Goal: Task Accomplishment & Management: Manage account settings

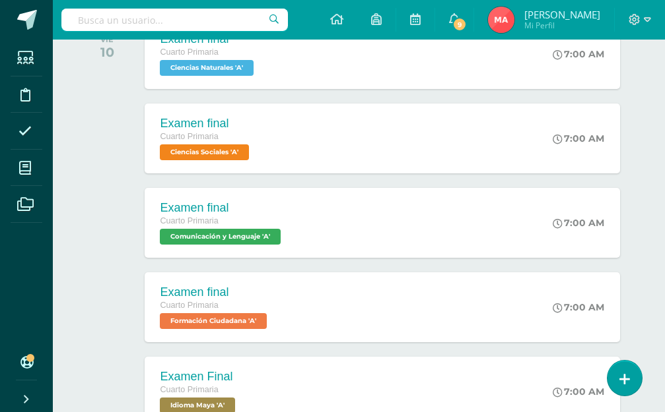
scroll to position [187, 0]
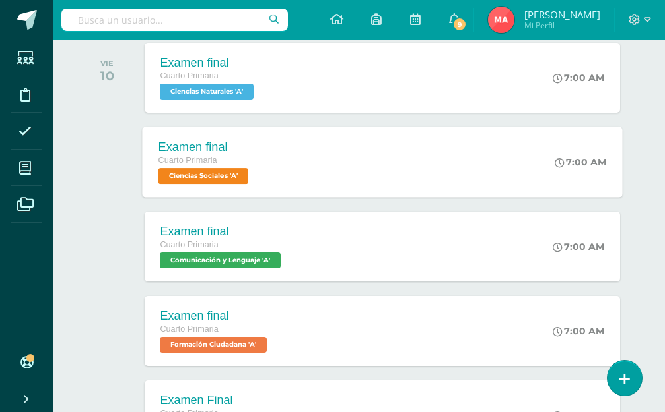
click at [213, 145] on div "Examen final" at bounding box center [204, 147] width 93 height 14
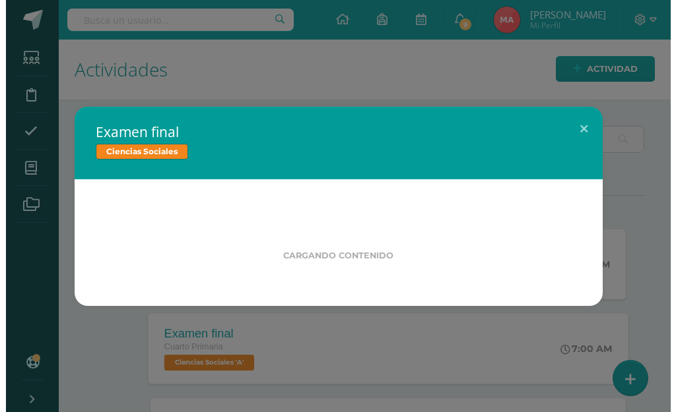
scroll to position [0, 0]
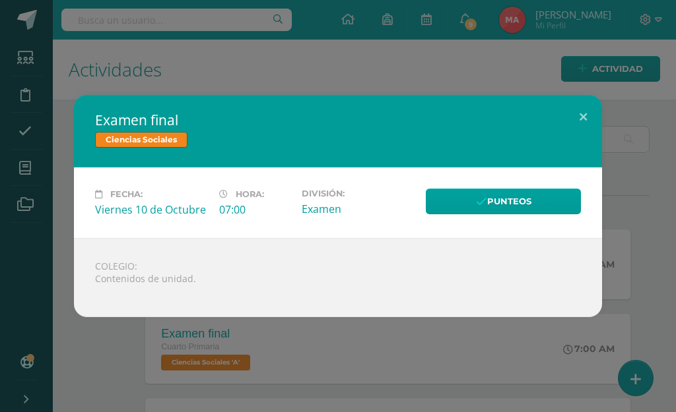
click at [164, 143] on link "Ciencias Sociales" at bounding box center [141, 140] width 92 height 16
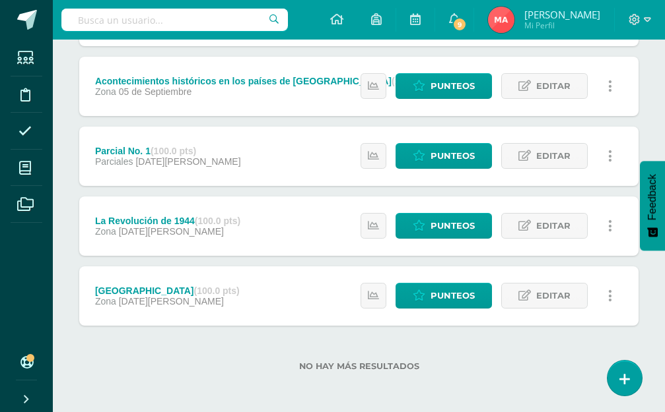
scroll to position [466, 0]
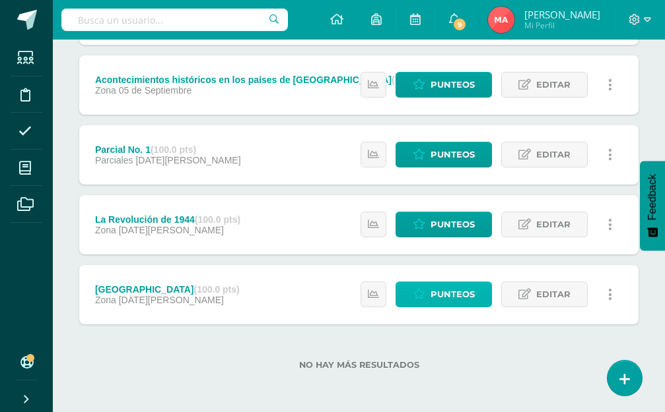
click at [455, 302] on span "Punteos" at bounding box center [452, 294] width 44 height 24
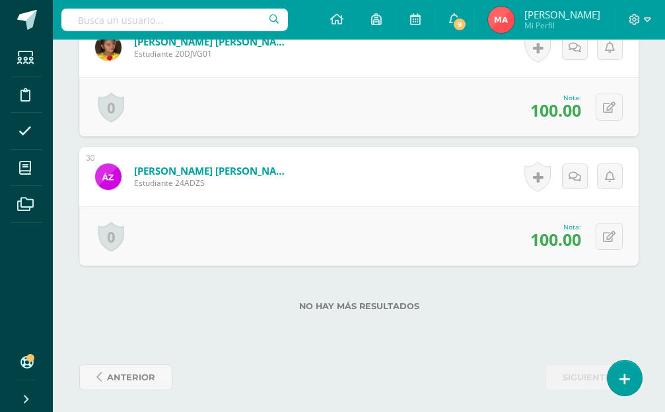
scroll to position [4110, 0]
click at [121, 375] on span "anterior" at bounding box center [131, 377] width 48 height 24
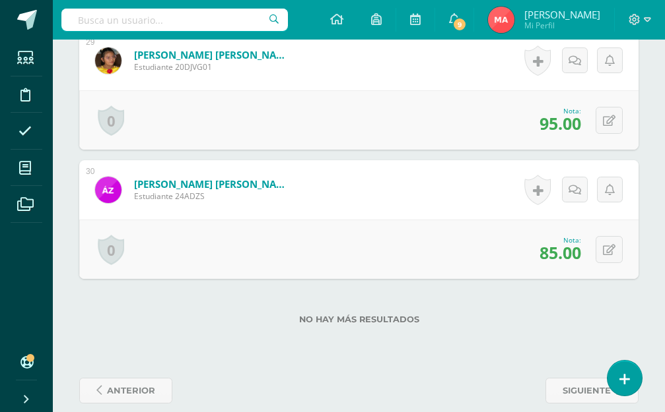
scroll to position [4101, 0]
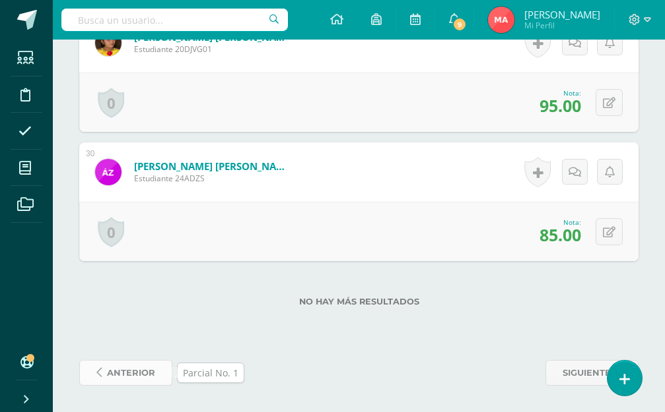
click at [147, 379] on span "anterior" at bounding box center [131, 373] width 48 height 24
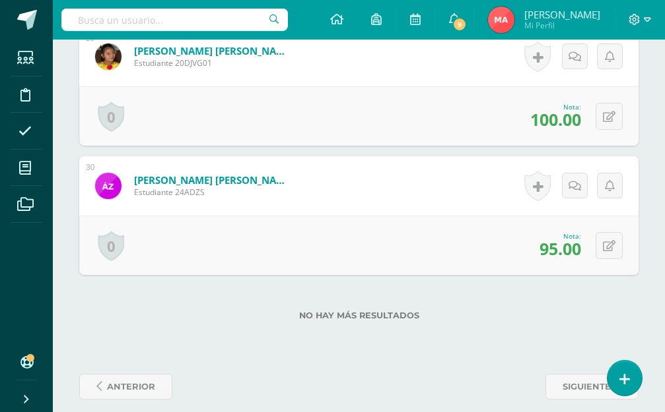
scroll to position [4101, 0]
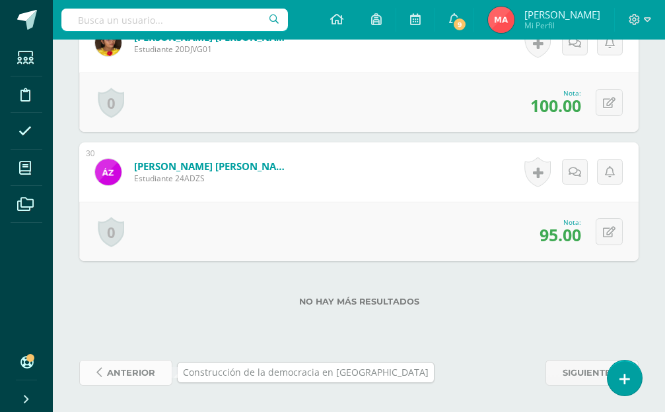
click at [149, 373] on span "anterior" at bounding box center [131, 373] width 48 height 24
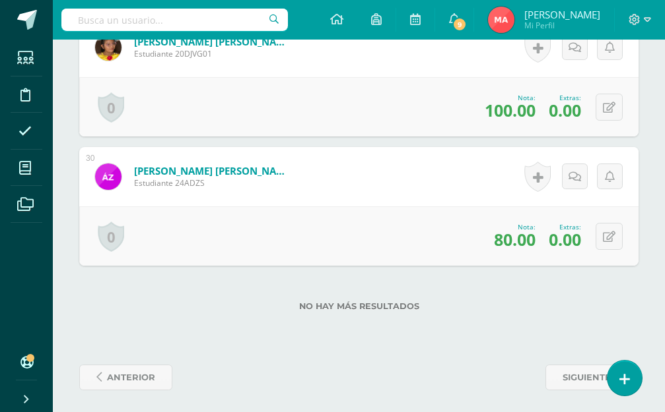
scroll to position [4163, 0]
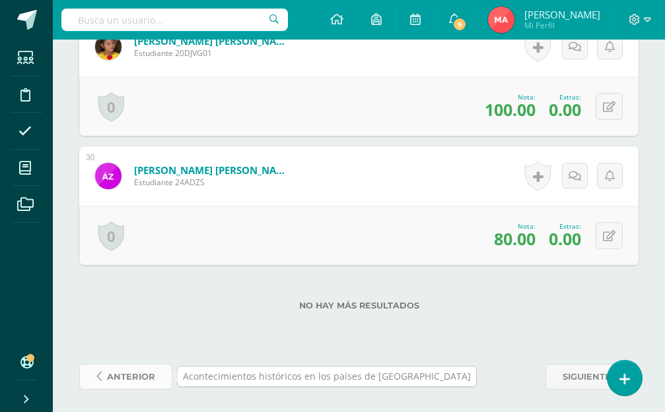
click at [125, 375] on span "anterior" at bounding box center [131, 377] width 48 height 24
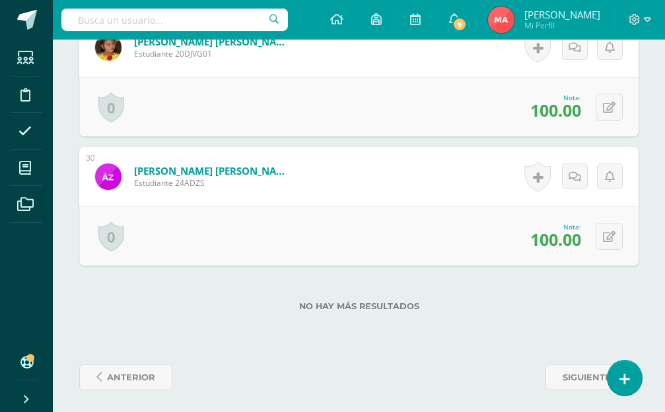
scroll to position [4114, 0]
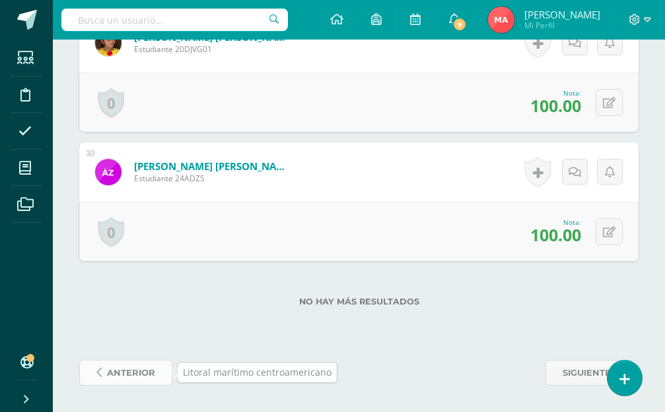
click at [127, 371] on span "anterior" at bounding box center [131, 373] width 48 height 24
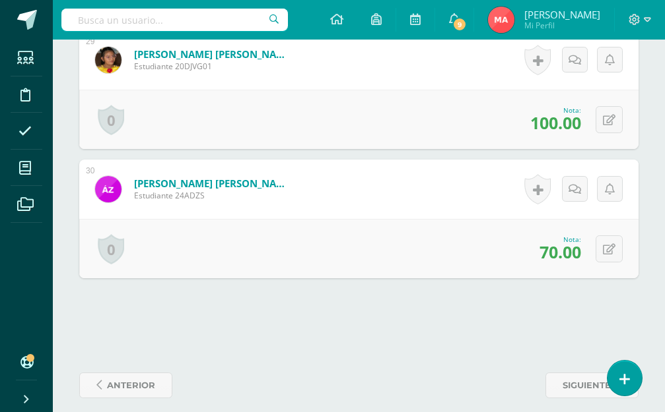
scroll to position [4097, 0]
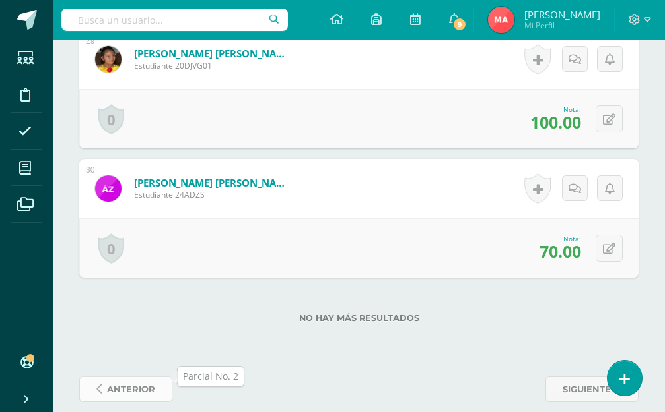
click at [145, 377] on span "anterior" at bounding box center [131, 389] width 48 height 24
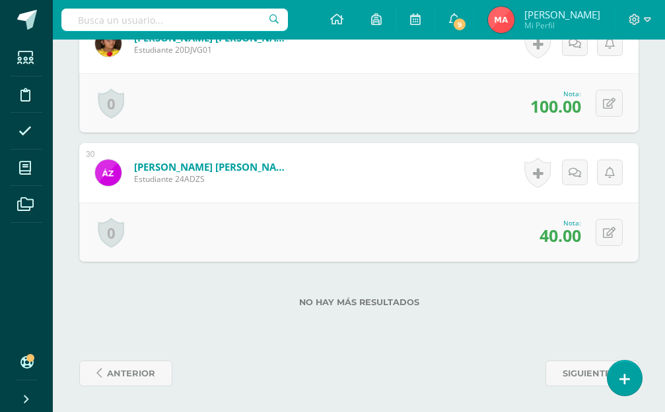
scroll to position [4101, 0]
click at [139, 366] on span "anterior" at bounding box center [131, 373] width 48 height 24
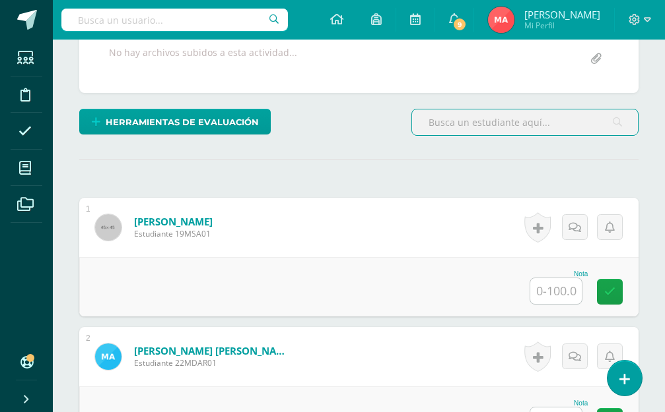
scroll to position [357, 0]
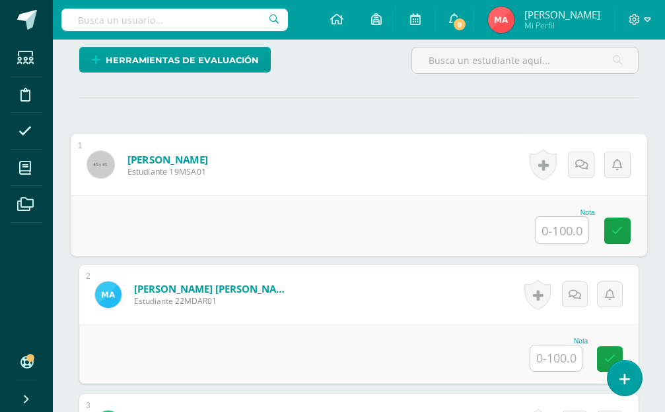
click at [548, 222] on input "text" at bounding box center [561, 230] width 53 height 26
type input "77"
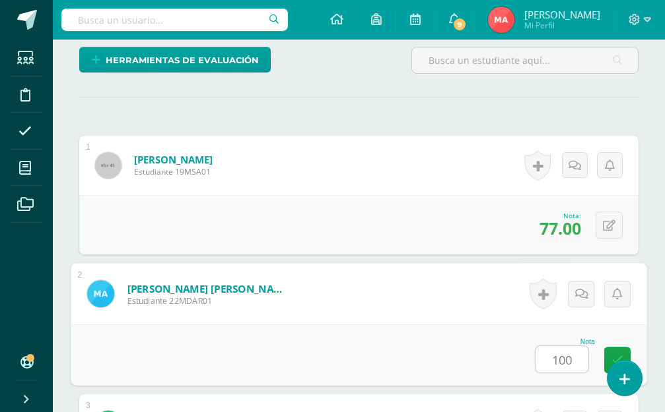
type input "100"
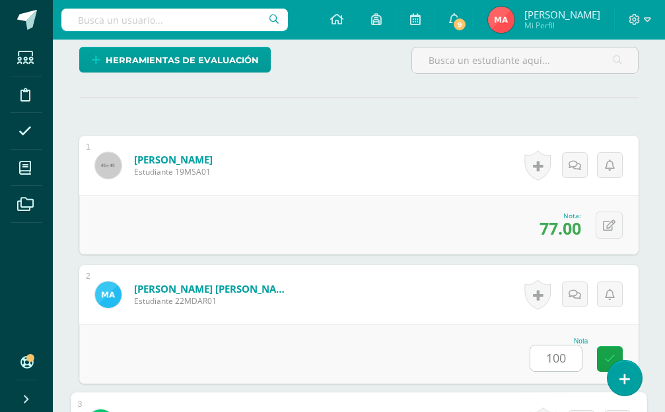
scroll to position [638, 0]
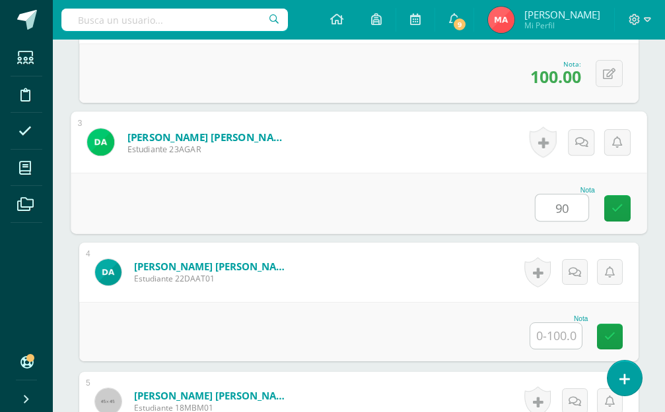
type input "90"
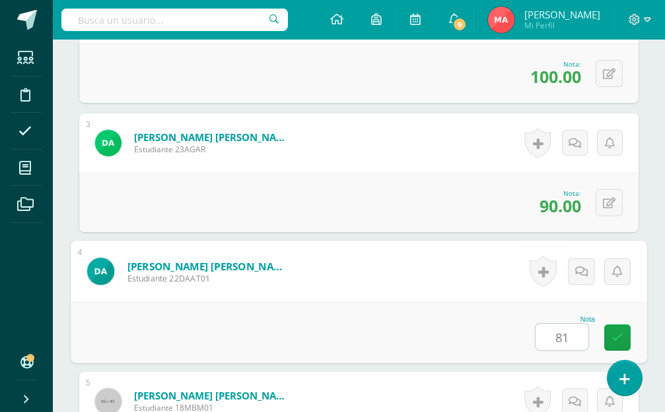
type input "81"
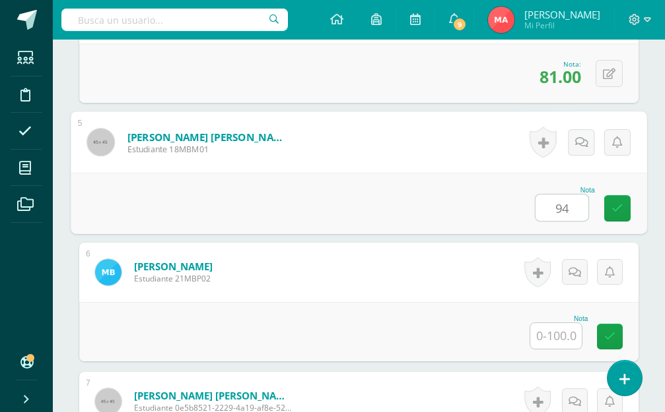
type input "94"
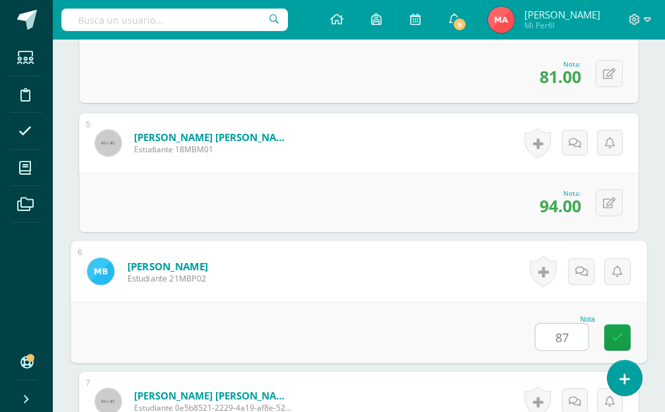
type input "87"
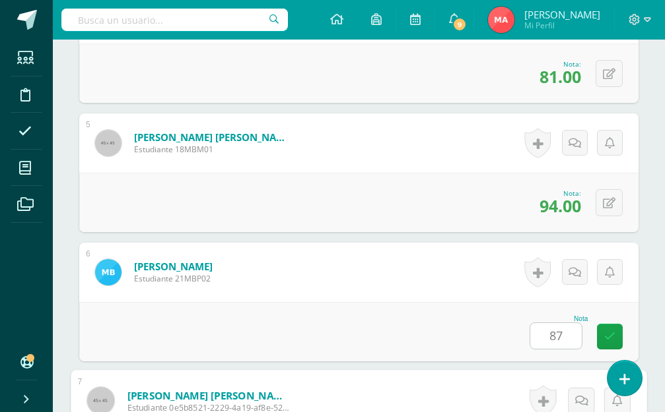
scroll to position [1156, 0]
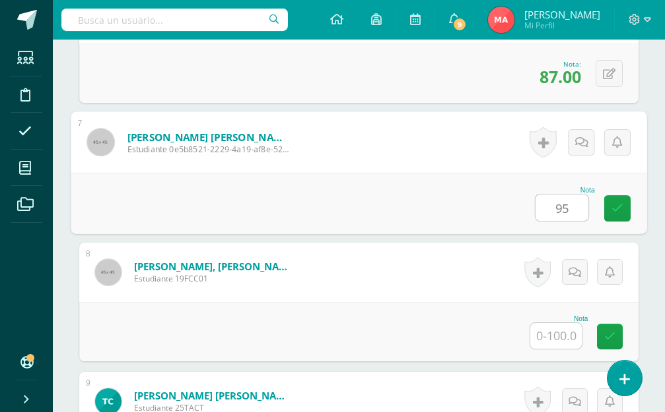
type input "95"
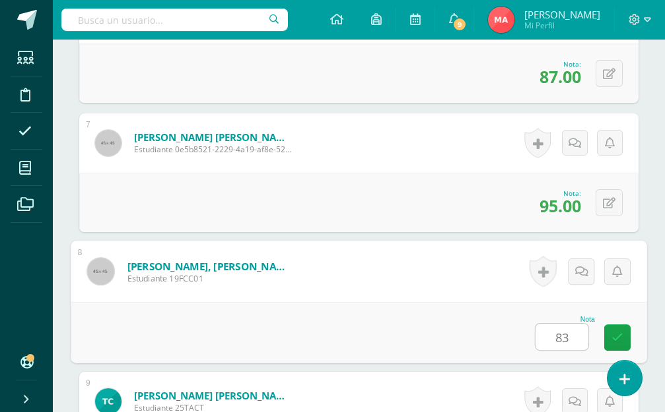
type input "83"
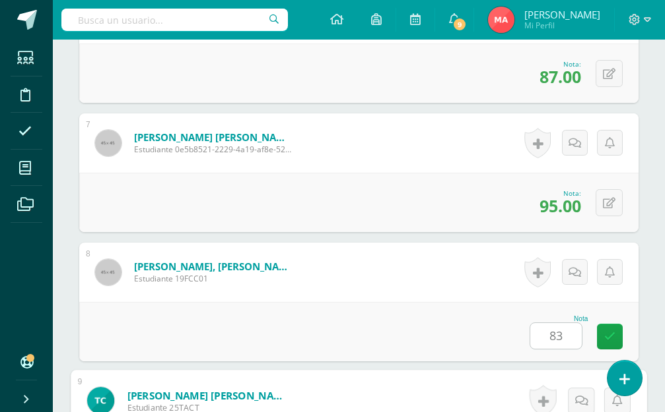
scroll to position [1414, 0]
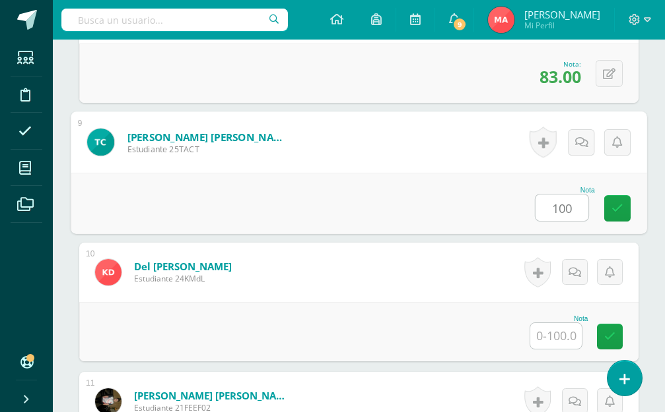
type input "100"
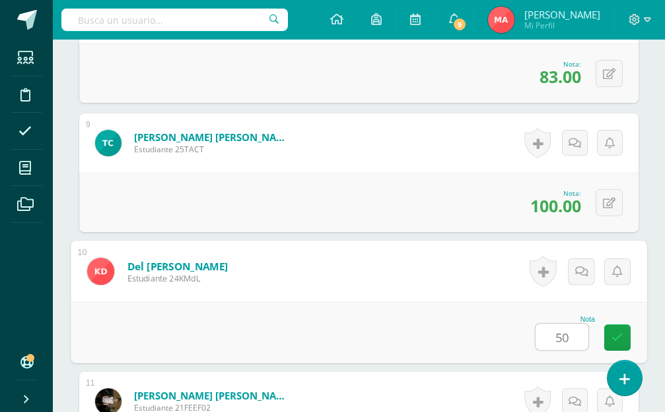
type input "50"
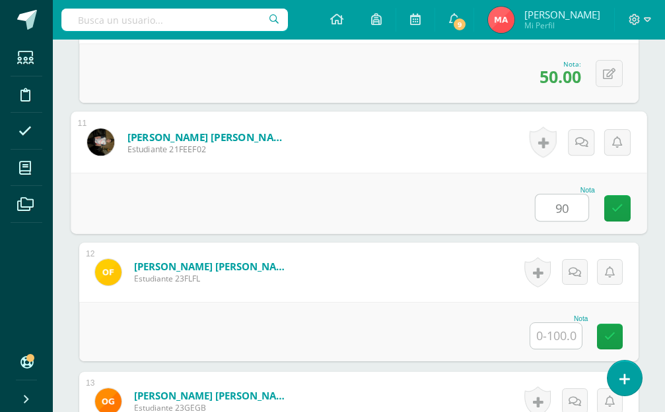
type input "90"
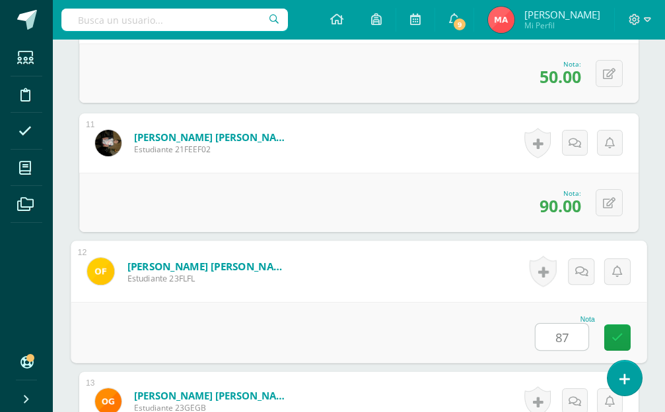
type input "87"
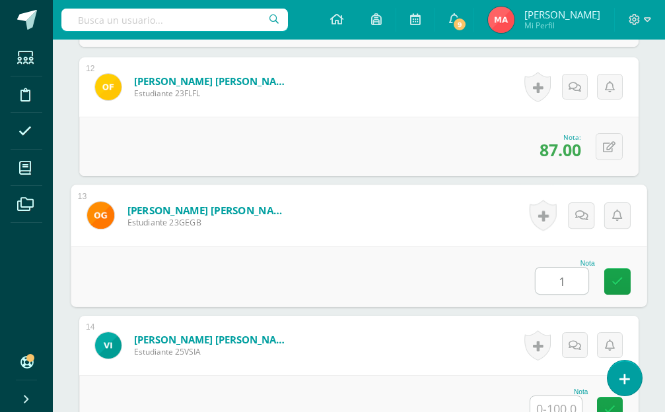
scroll to position [1866, 0]
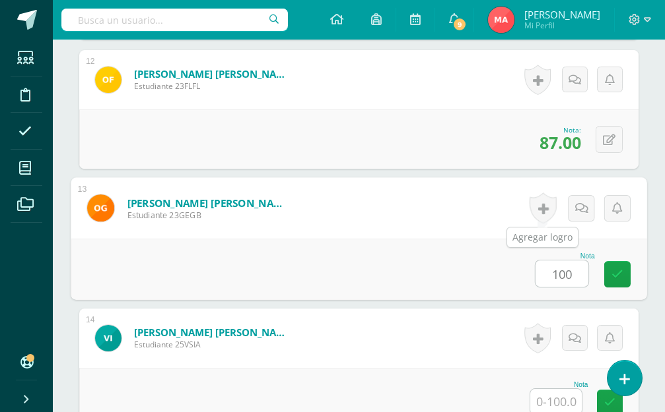
type input "100"
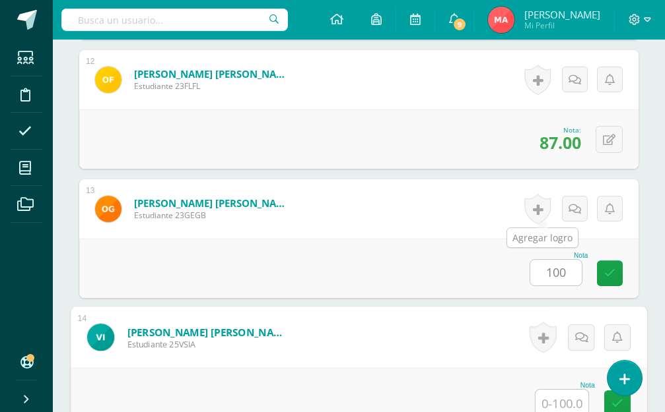
scroll to position [1868, 0]
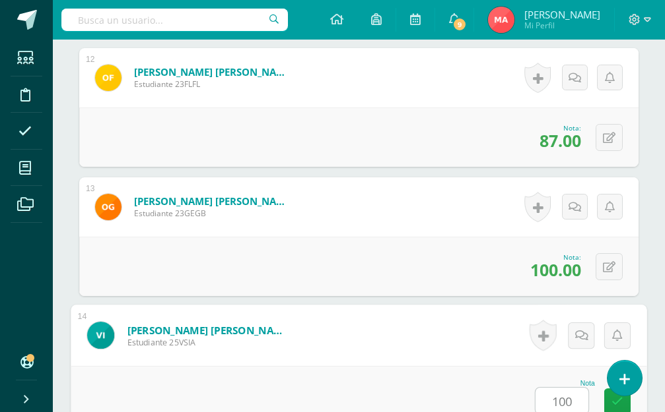
type input "100"
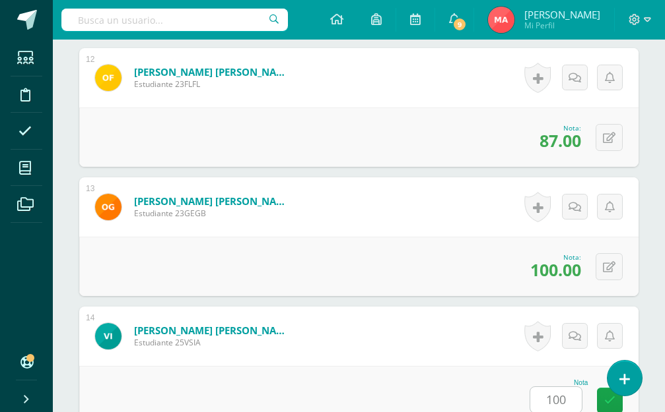
scroll to position [2190, 0]
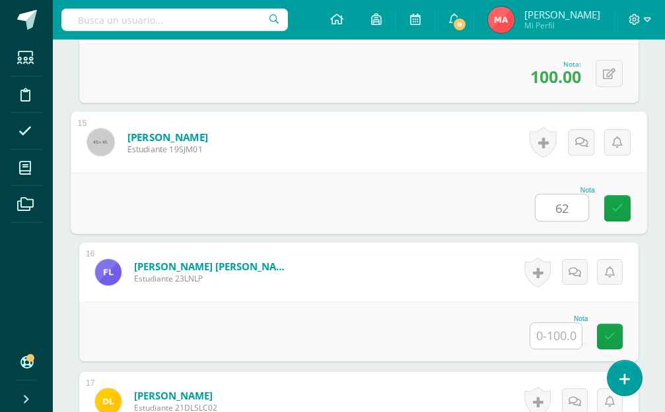
type input "62"
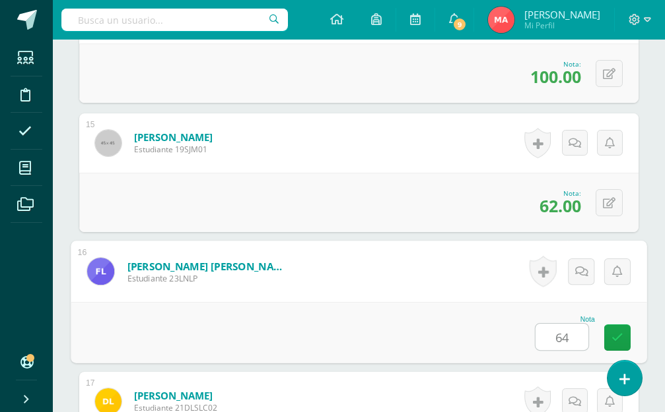
type input "64"
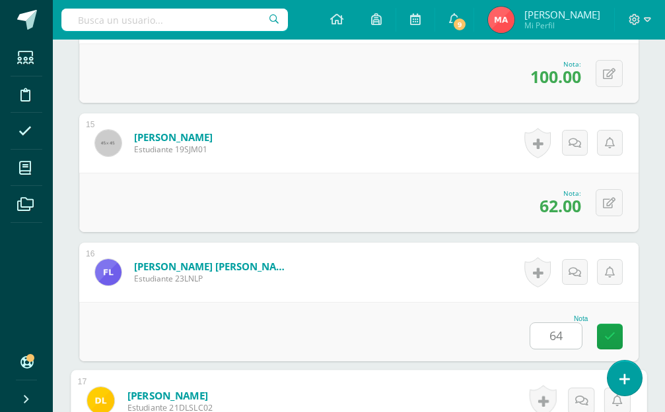
scroll to position [2449, 0]
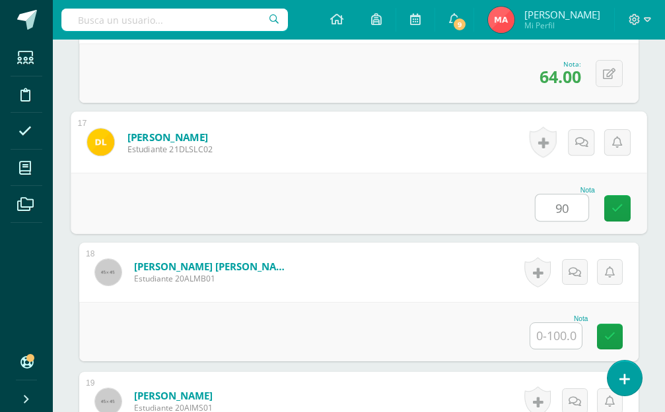
type input "90"
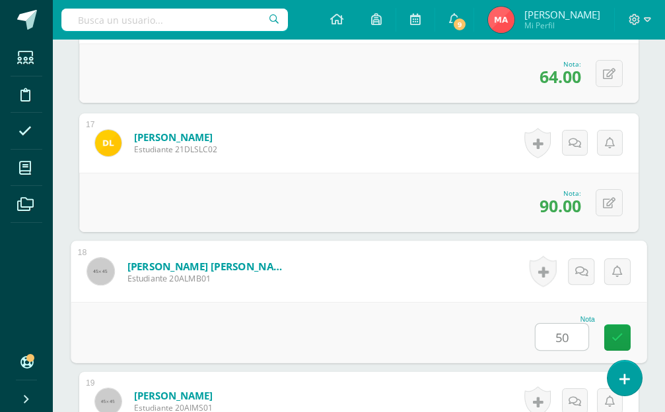
type input "50"
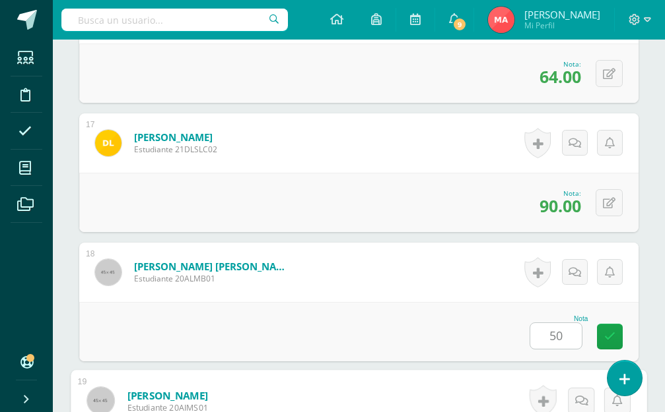
scroll to position [2708, 0]
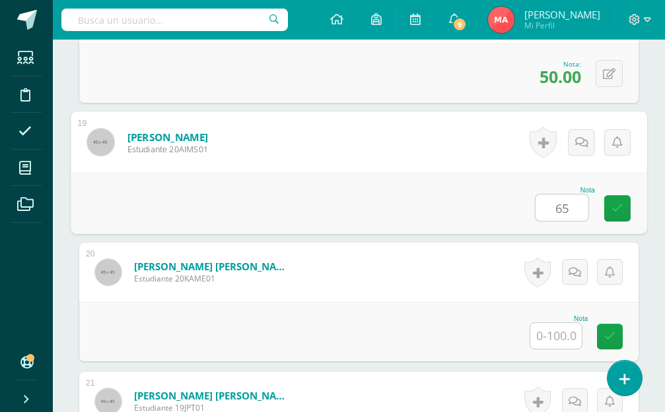
type input "65"
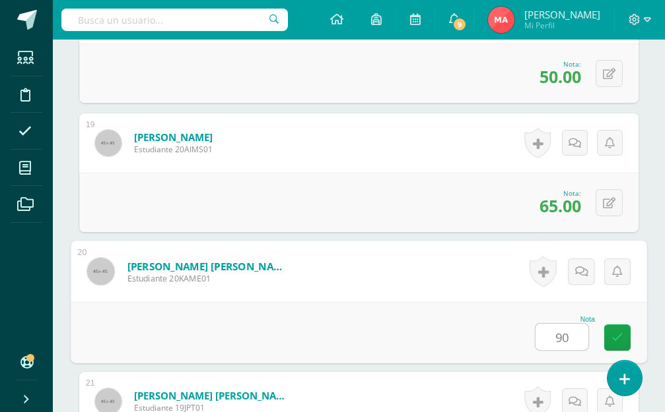
type input "90"
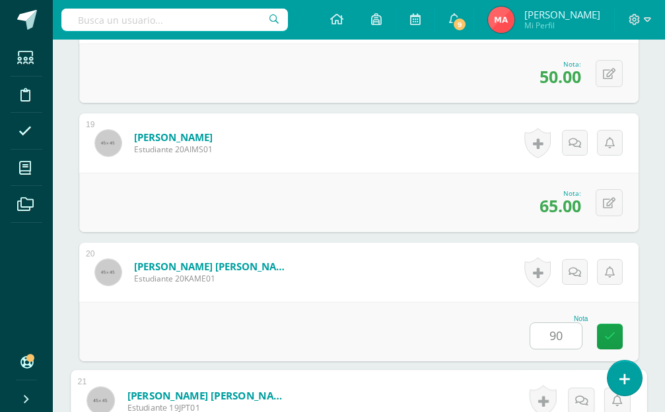
scroll to position [2966, 0]
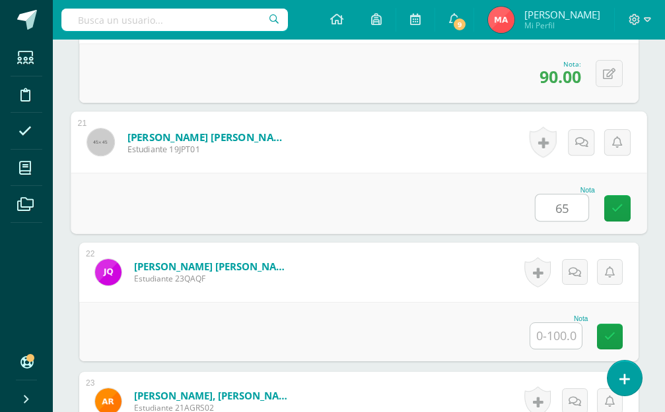
type input "65"
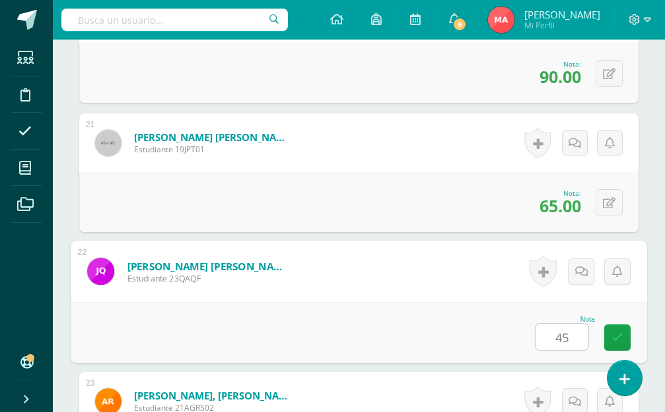
type input "45"
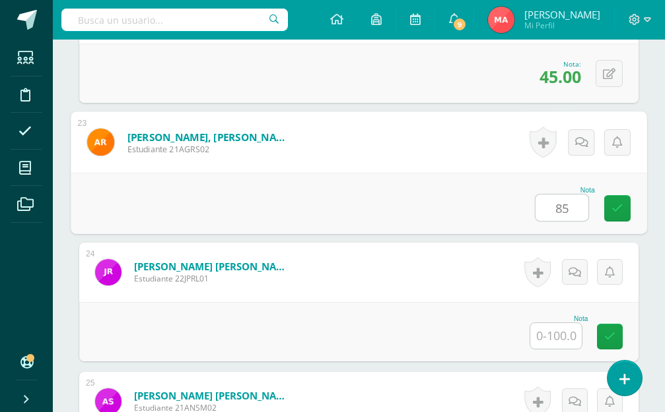
type input "85"
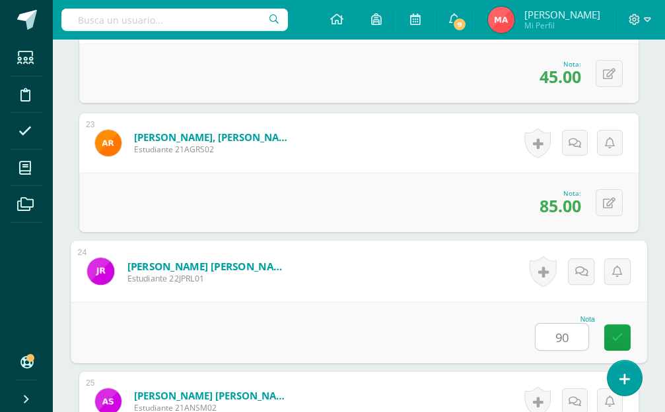
type input "90"
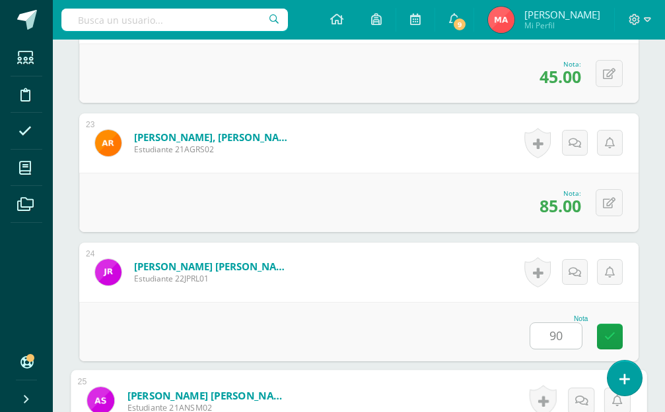
scroll to position [3484, 0]
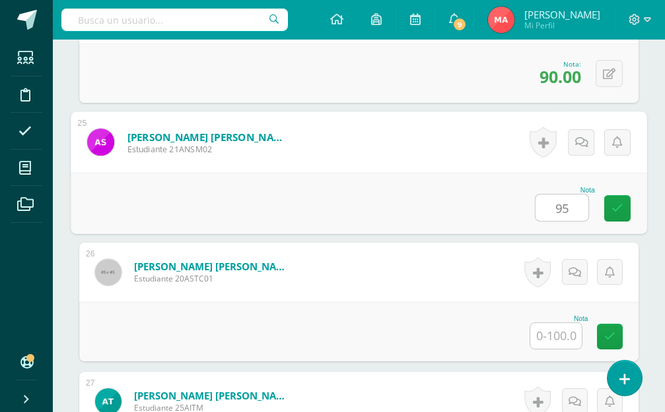
type input "95"
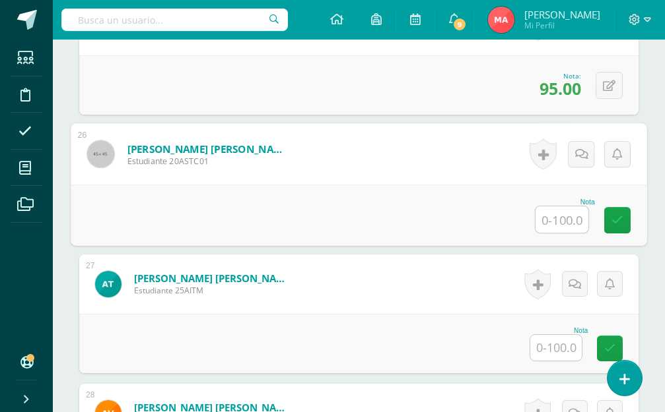
scroll to position [3616, 0]
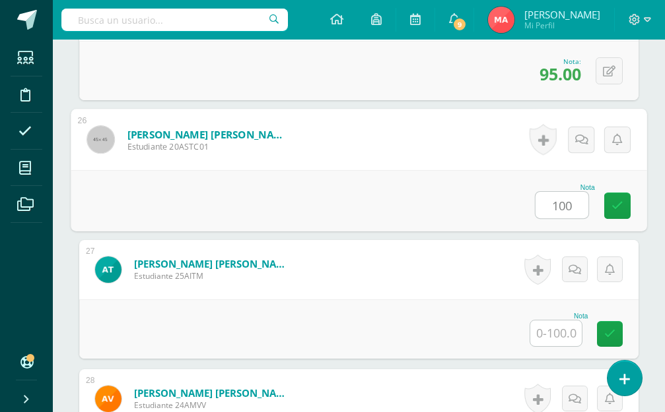
type input "100"
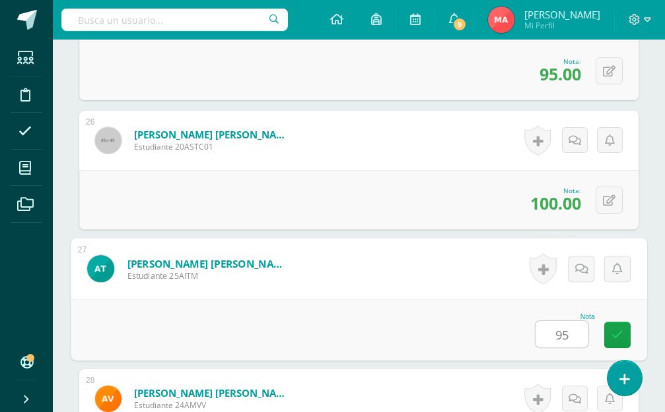
type input "95"
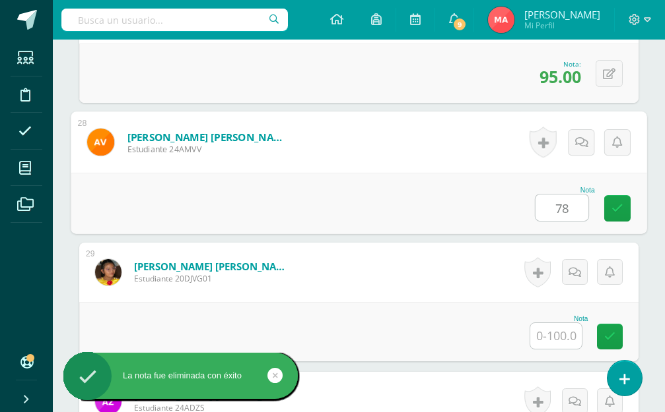
type input "78"
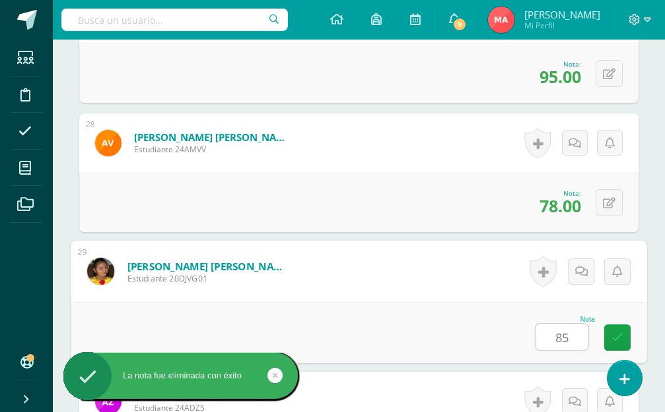
type input "85"
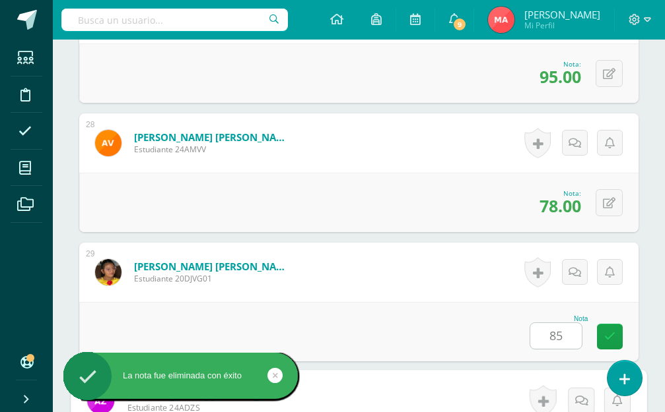
scroll to position [4101, 0]
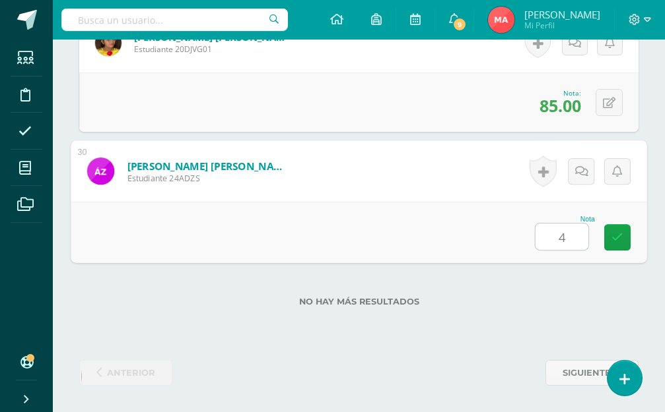
type input "40"
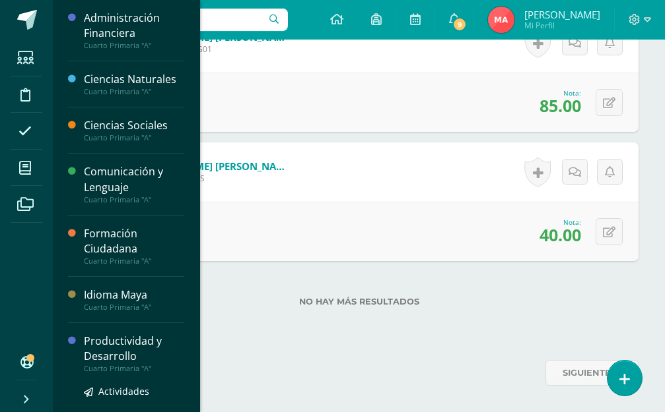
scroll to position [198, 0]
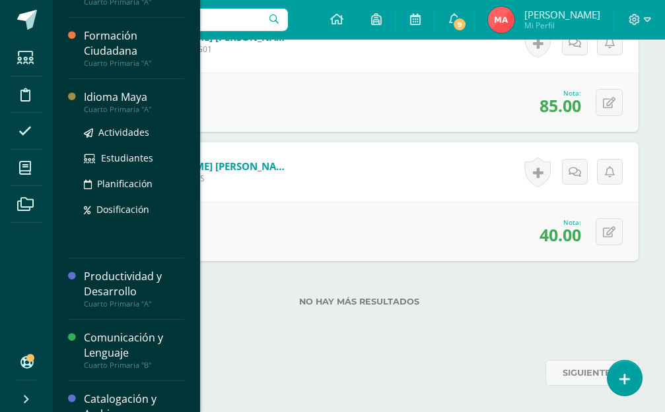
click at [94, 96] on div "Idioma Maya" at bounding box center [134, 97] width 100 height 15
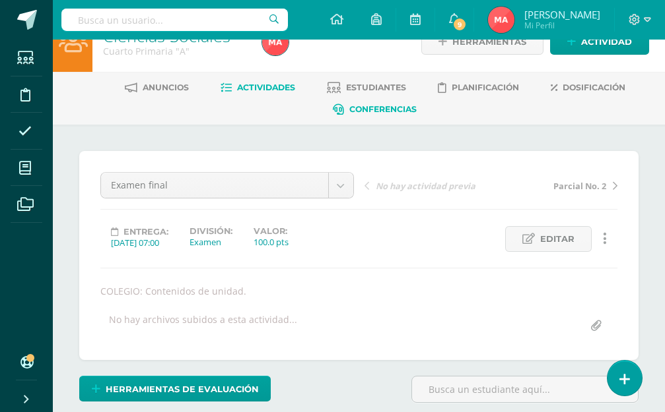
scroll to position [28, 0]
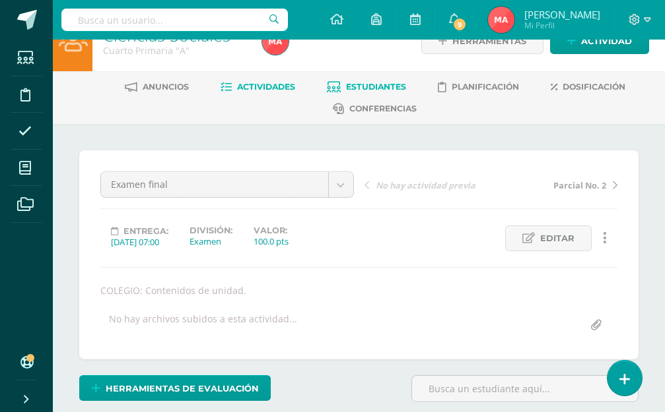
click at [374, 87] on span "Estudiantes" at bounding box center [376, 87] width 60 height 10
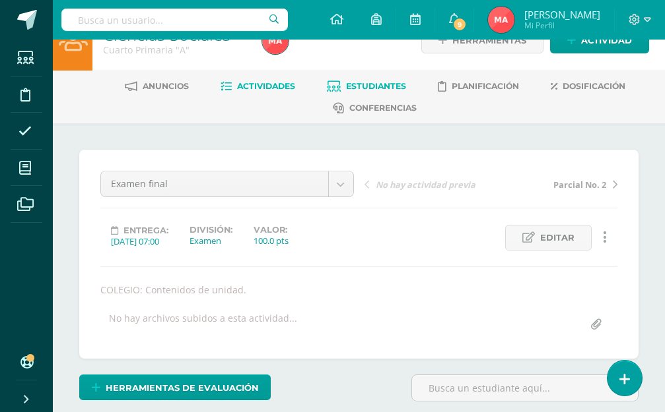
scroll to position [30, 0]
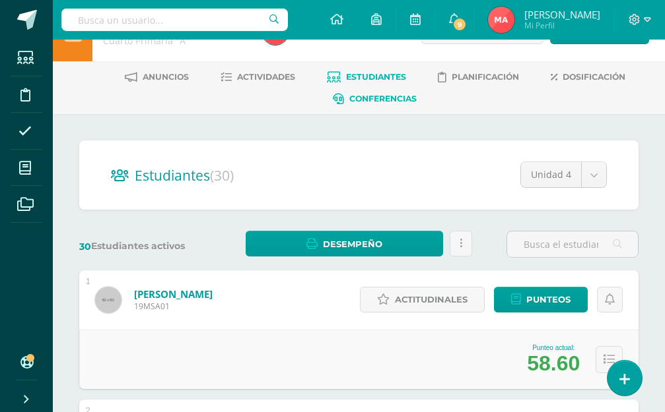
scroll to position [170, 0]
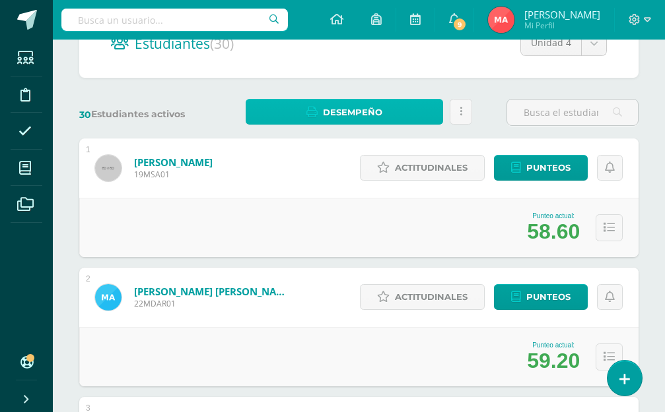
click at [389, 122] on link "Desempeño" at bounding box center [343, 112] width 197 height 26
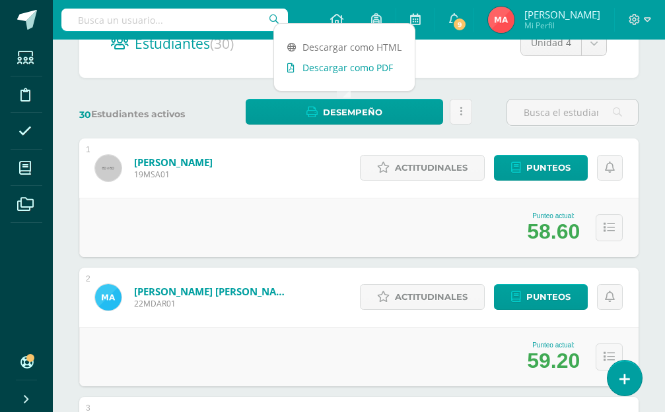
click at [372, 70] on link "Descargar como PDF" at bounding box center [344, 67] width 141 height 20
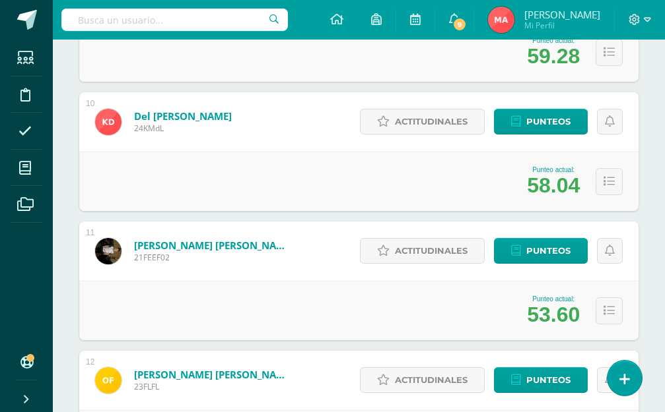
scroll to position [1424, 0]
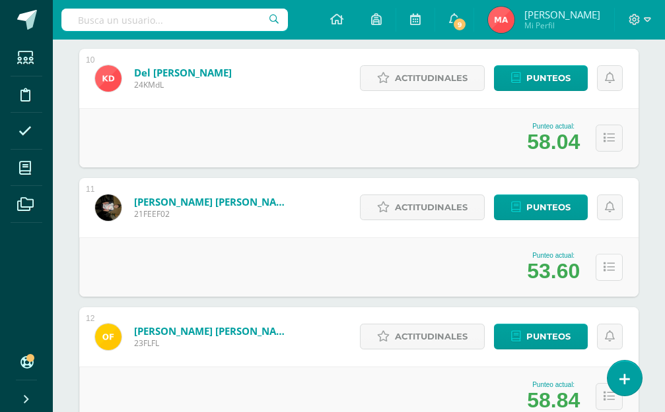
click at [611, 268] on icon at bounding box center [608, 267] width 11 height 11
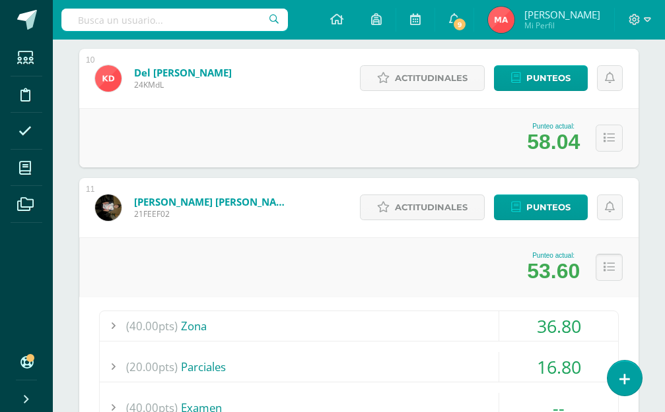
click at [612, 260] on button at bounding box center [608, 267] width 27 height 27
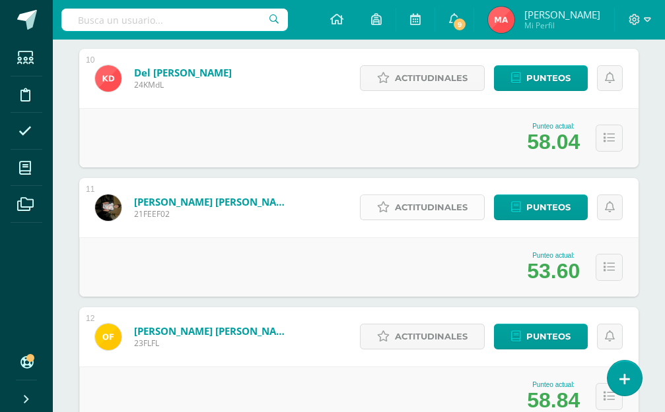
click at [379, 211] on icon at bounding box center [383, 207] width 13 height 11
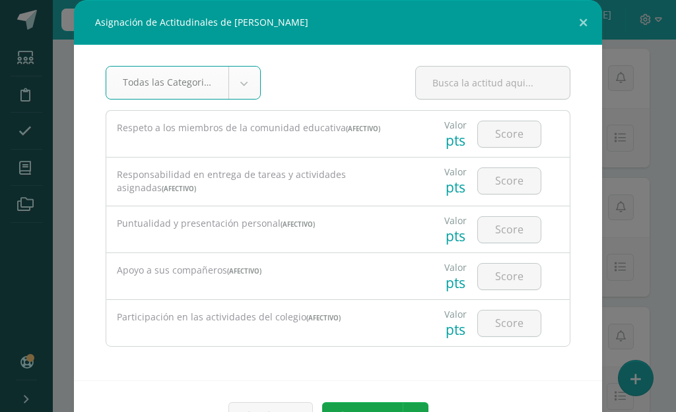
click at [566, 25] on button at bounding box center [583, 22] width 38 height 45
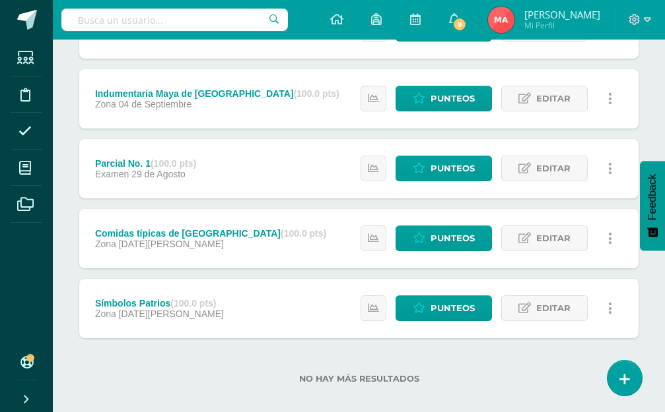
scroll to position [528, 0]
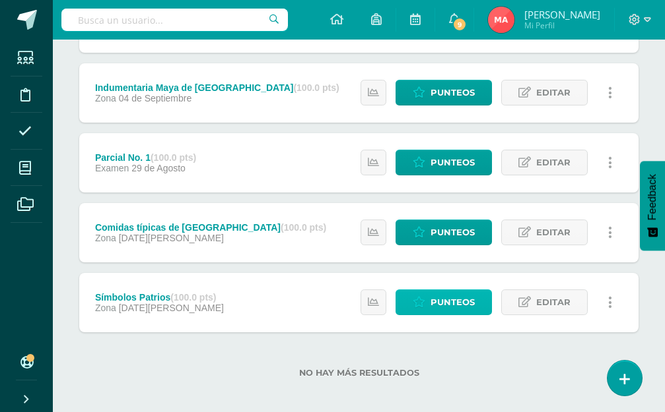
click at [406, 311] on link "Punteos" at bounding box center [443, 303] width 96 height 26
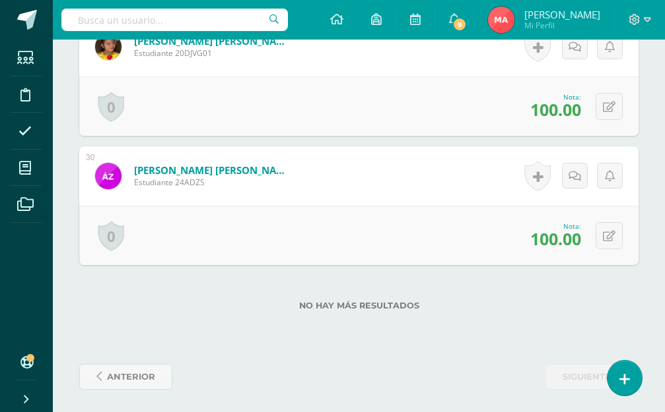
scroll to position [4101, 0]
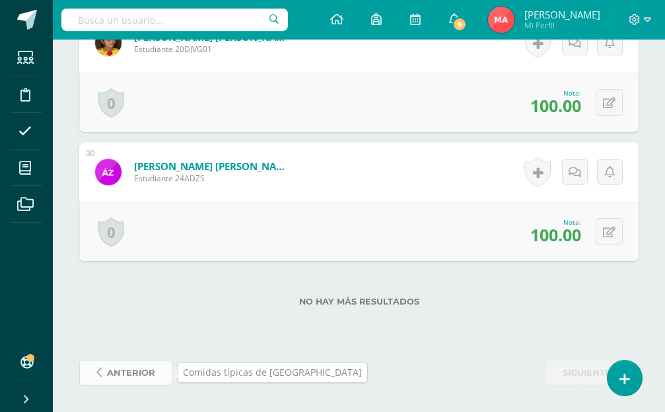
click at [135, 375] on span "anterior" at bounding box center [131, 373] width 48 height 24
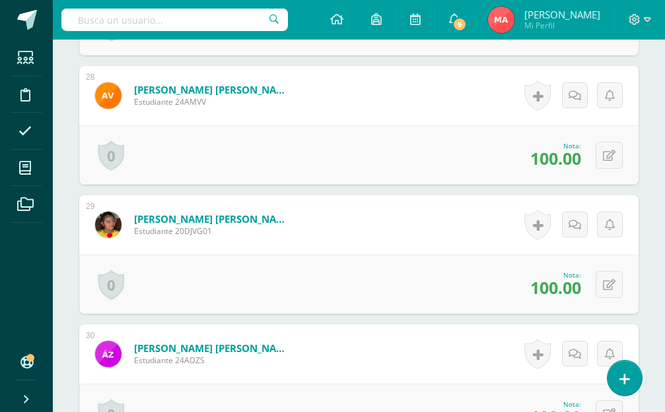
scroll to position [4101, 0]
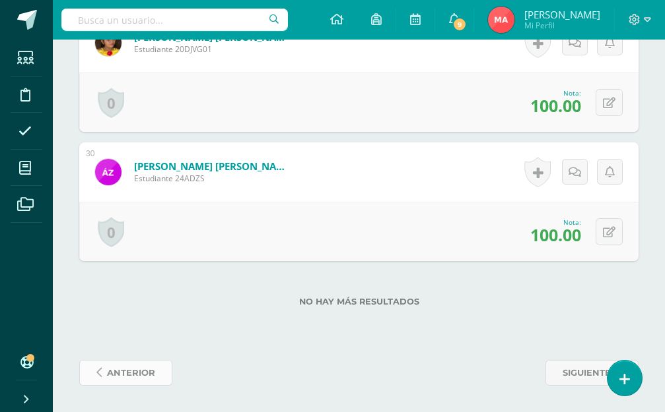
click at [140, 371] on span "anterior" at bounding box center [131, 373] width 48 height 24
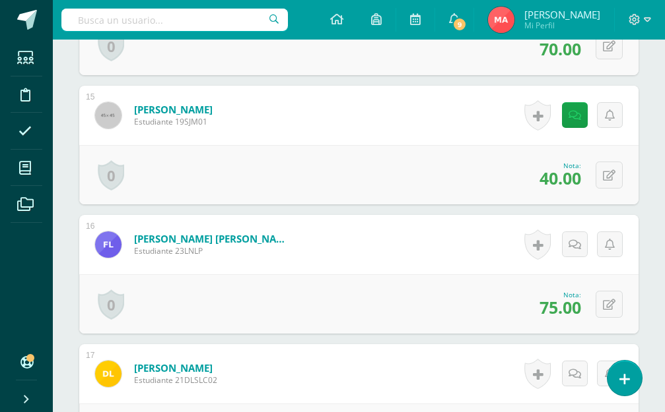
scroll to position [2192, 0]
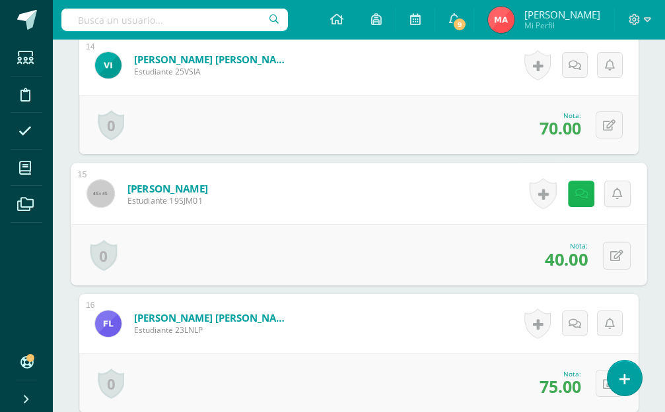
click at [576, 197] on icon at bounding box center [581, 193] width 13 height 11
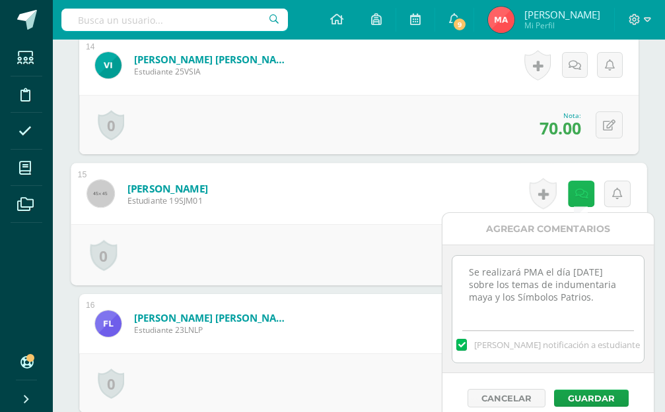
scroll to position [16, 0]
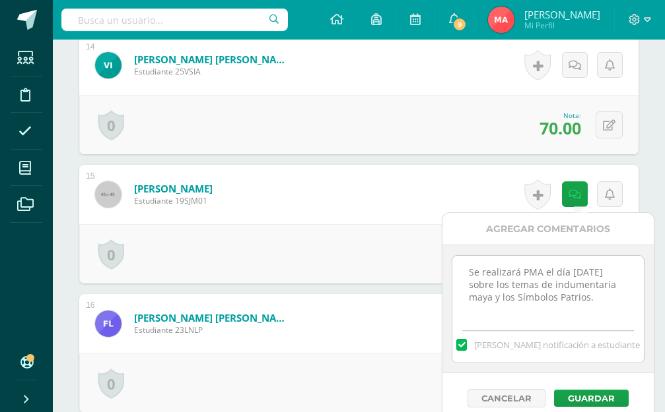
click at [498, 224] on div "Agregar Comentarios" at bounding box center [547, 229] width 211 height 32
click at [494, 205] on form "Jimenez Monroy, Sarah Estephania Estudiante 19SJM01 Nota 40.00 Sustitución:" at bounding box center [358, 194] width 559 height 59
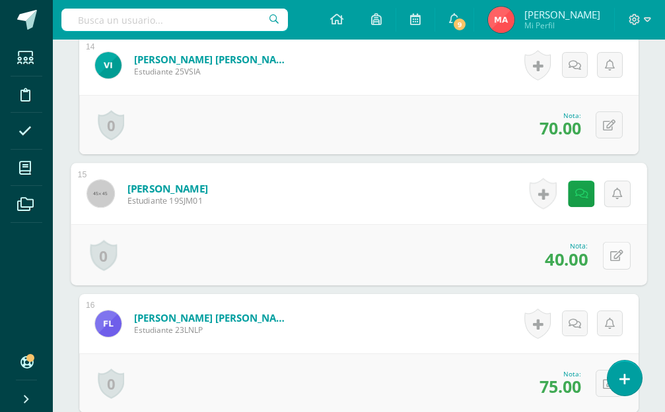
click at [603, 256] on button at bounding box center [617, 256] width 28 height 28
type input "60"
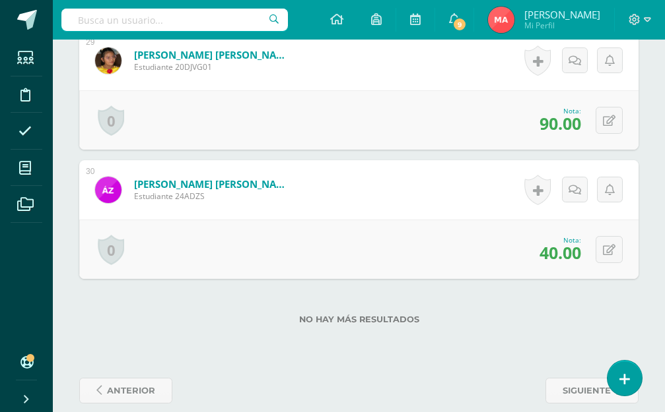
scroll to position [4154, 0]
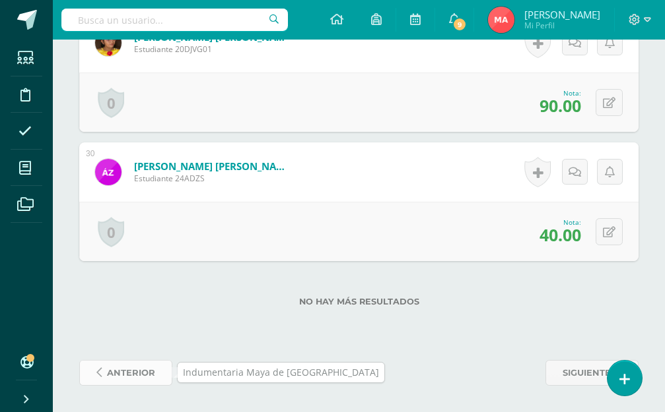
click at [137, 369] on span "anterior" at bounding box center [131, 373] width 48 height 24
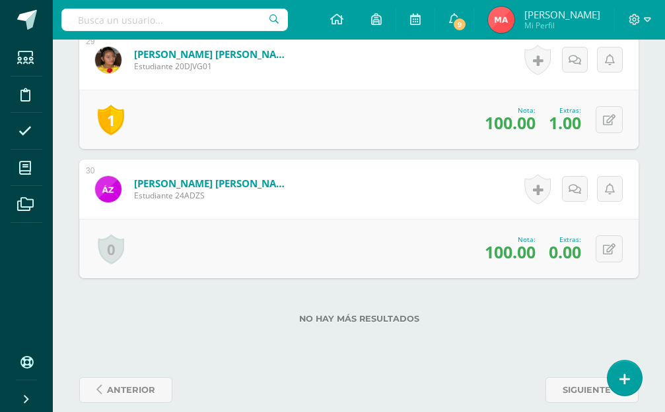
scroll to position [4167, 0]
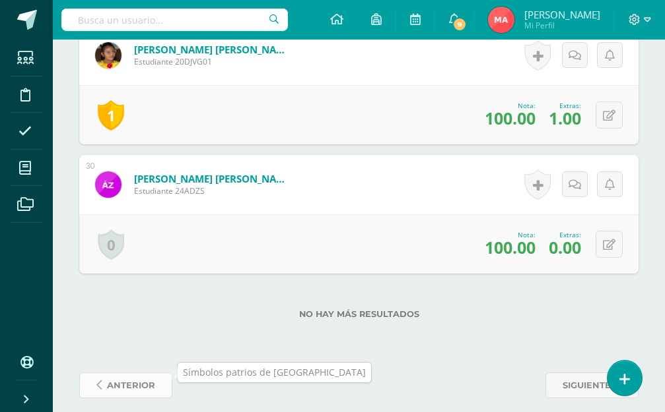
click at [135, 374] on span "anterior" at bounding box center [131, 386] width 48 height 24
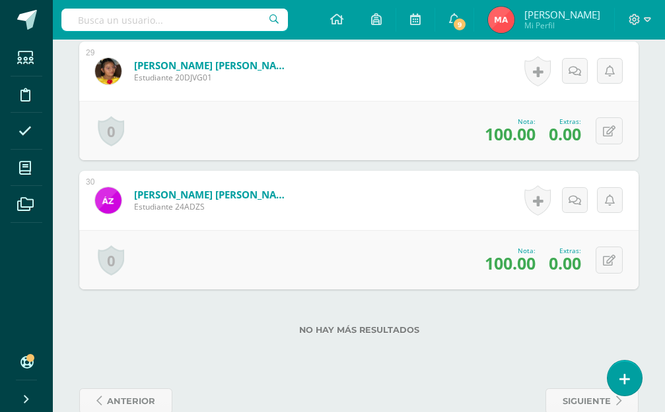
scroll to position [4192, 0]
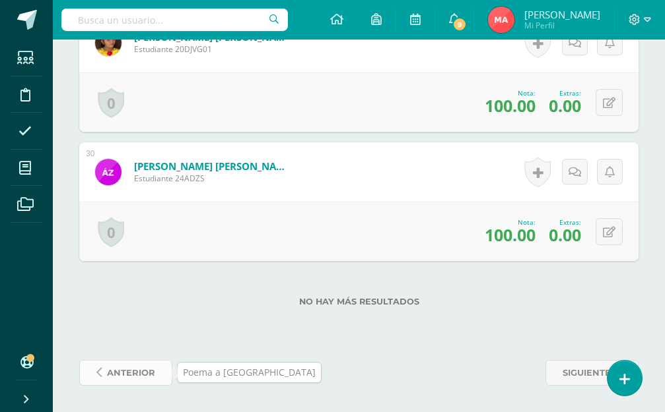
click at [119, 362] on span "anterior" at bounding box center [131, 373] width 48 height 24
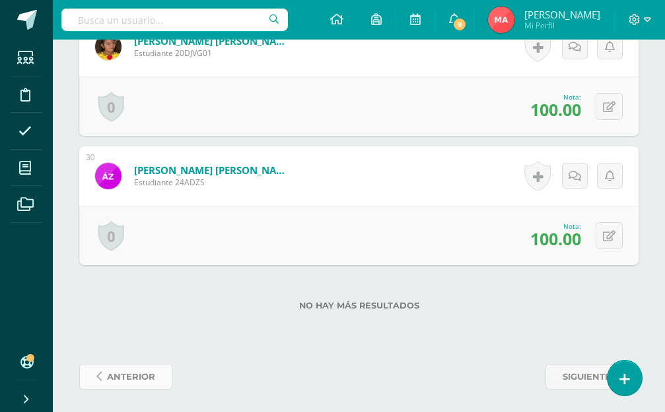
scroll to position [4101, 0]
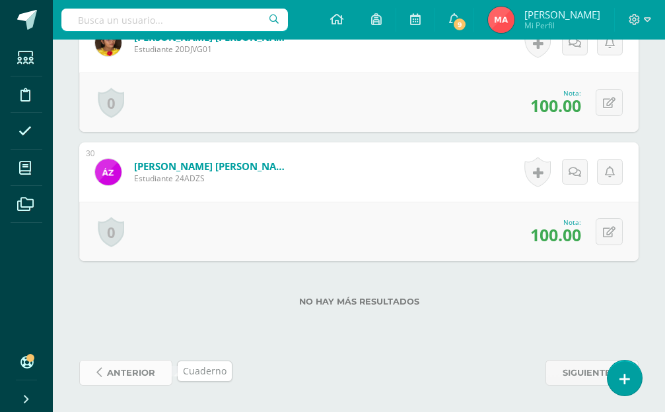
click at [150, 374] on span "anterior" at bounding box center [131, 373] width 48 height 24
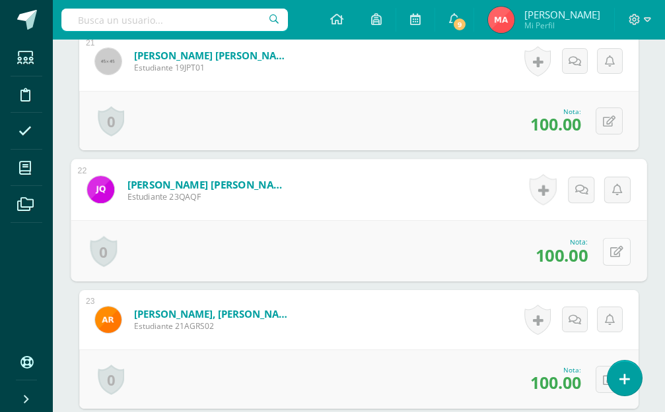
scroll to position [3049, 0]
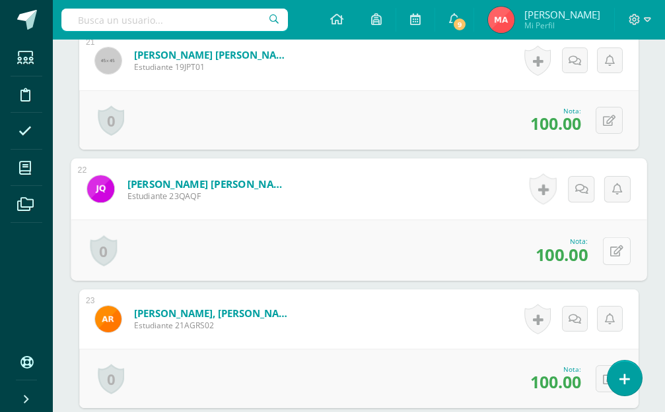
click at [604, 247] on button at bounding box center [617, 251] width 28 height 28
type input "85"
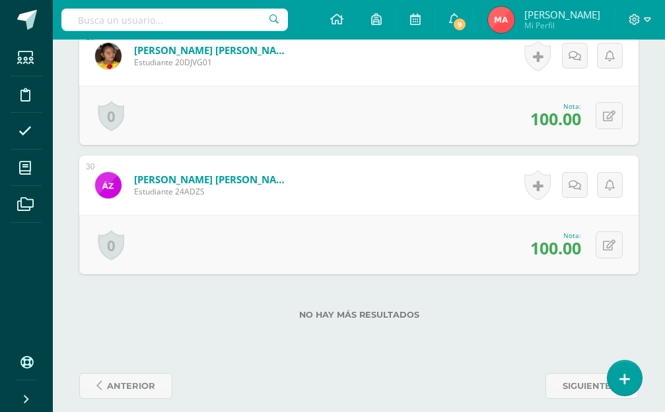
scroll to position [4101, 0]
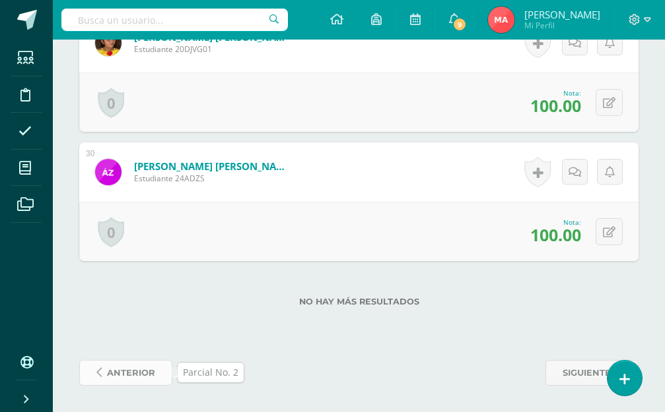
click at [90, 370] on link "anterior" at bounding box center [125, 373] width 93 height 26
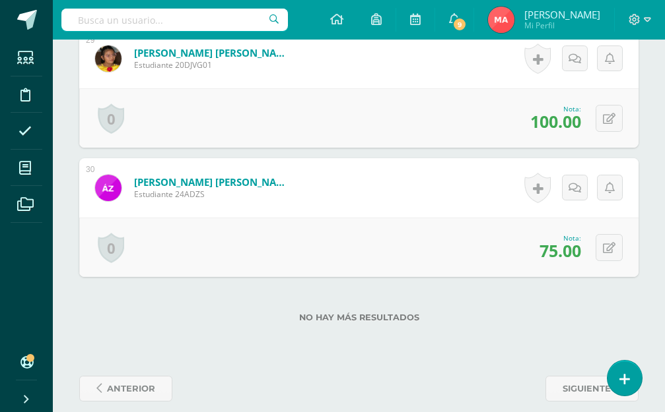
scroll to position [4101, 0]
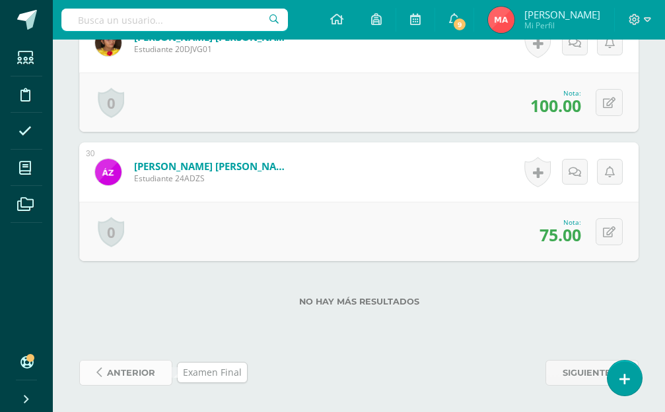
click at [127, 364] on span "anterior" at bounding box center [131, 373] width 48 height 24
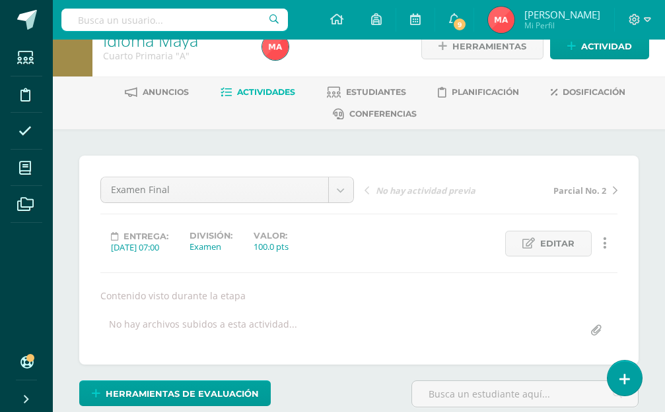
scroll to position [24, 0]
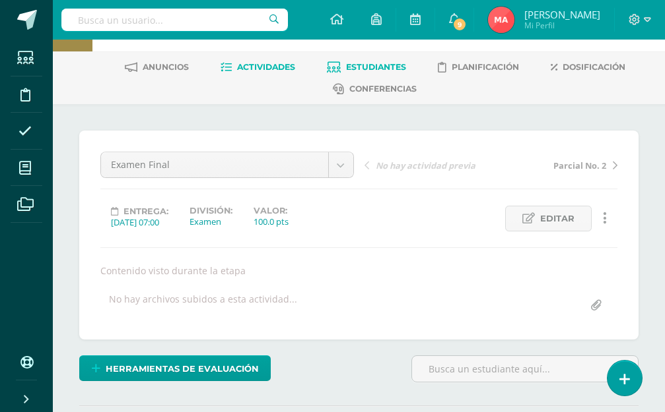
click at [360, 63] on span "Estudiantes" at bounding box center [376, 67] width 60 height 10
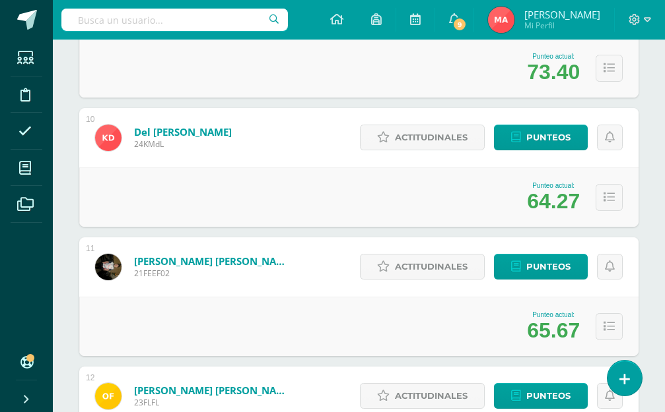
scroll to position [1386, 0]
